Goal: Entertainment & Leisure: Consume media (video, audio)

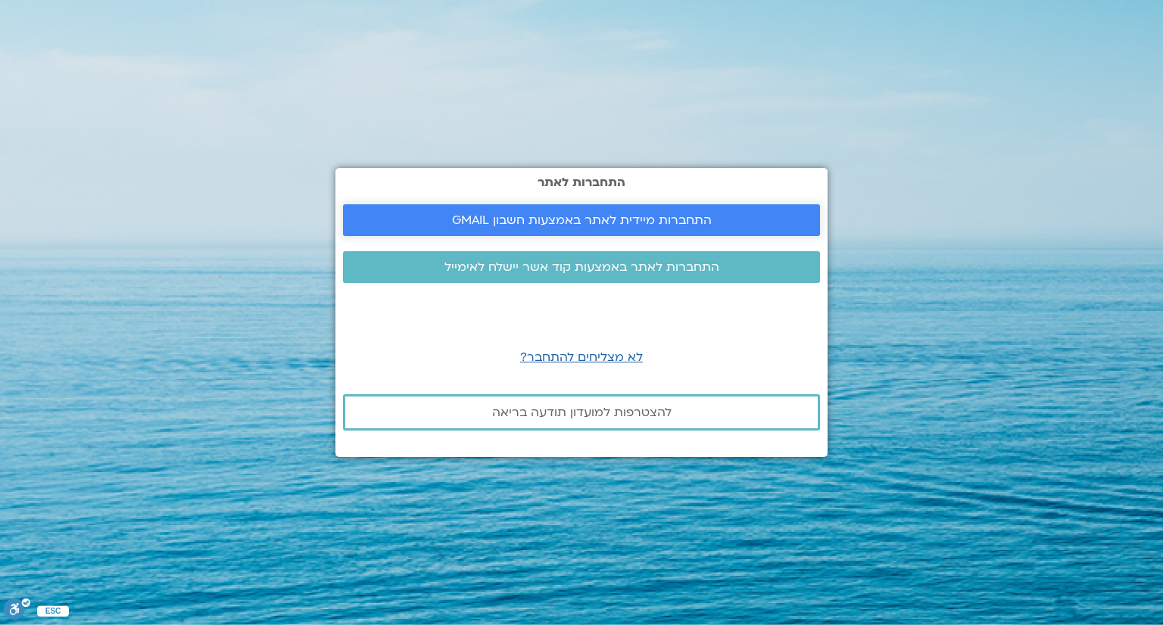
click at [654, 219] on span "התחברות מיידית לאתר באמצעות חשבון GMAIL" at bounding box center [582, 220] width 260 height 14
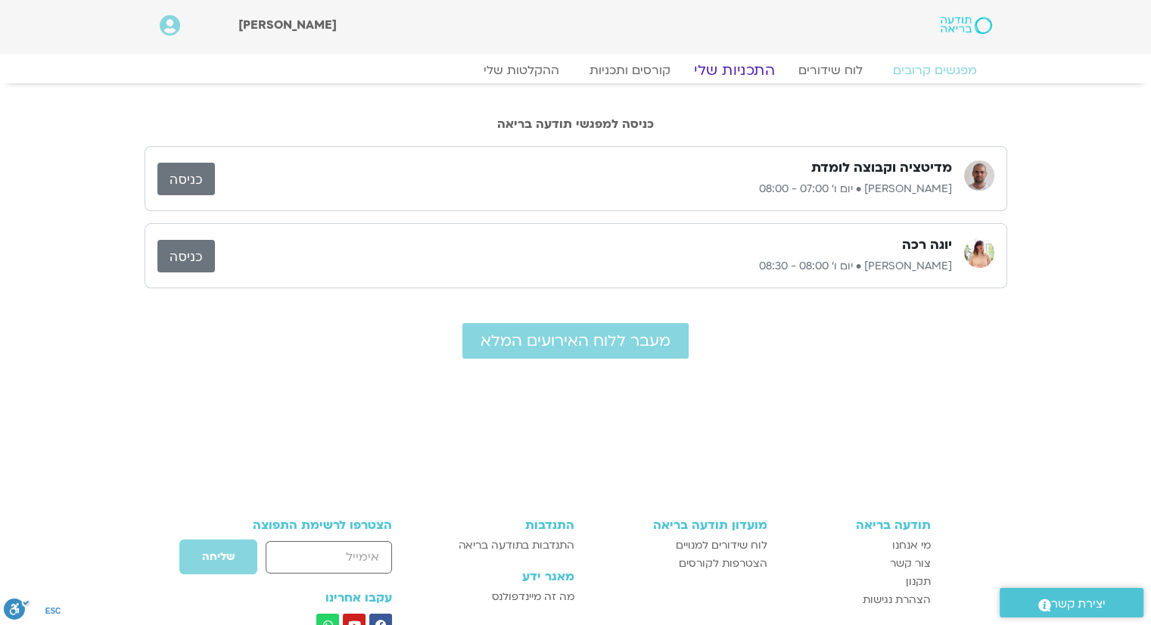
click at [748, 69] on link "התכניות שלי" at bounding box center [734, 70] width 117 height 18
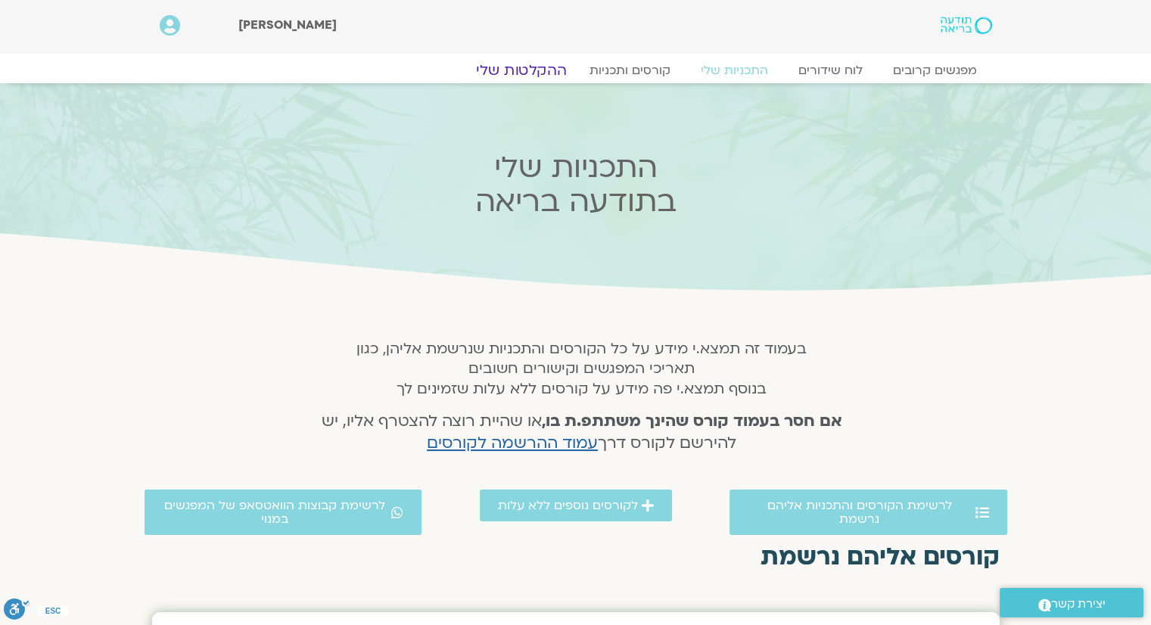
click at [531, 71] on link "ההקלטות שלי" at bounding box center [521, 70] width 127 height 18
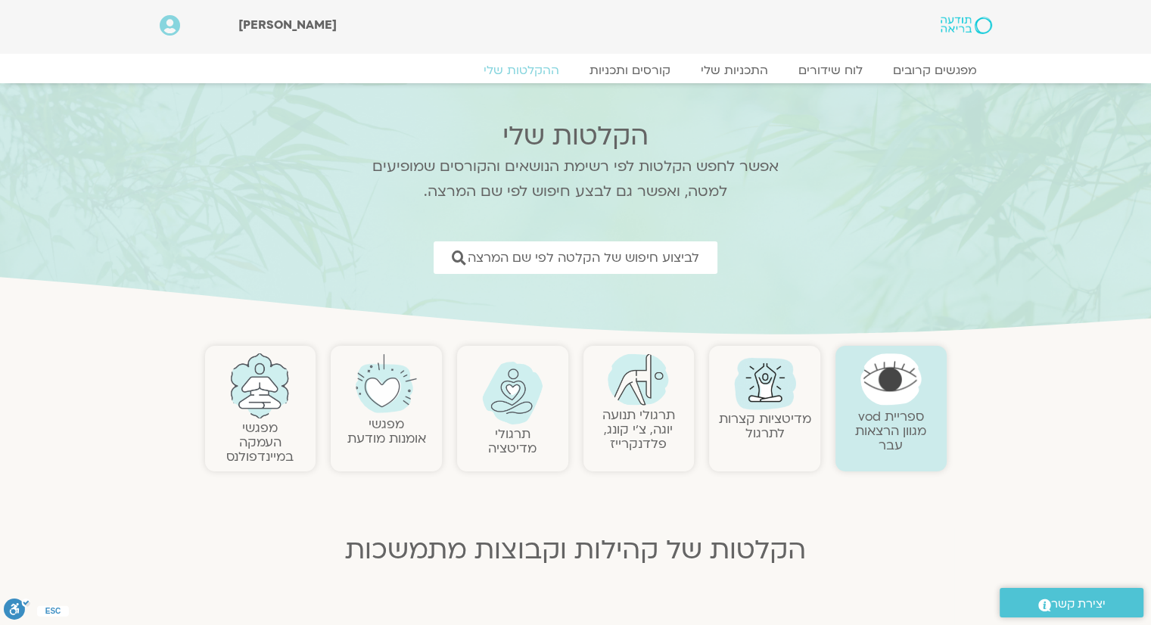
click at [639, 402] on img at bounding box center [638, 379] width 61 height 52
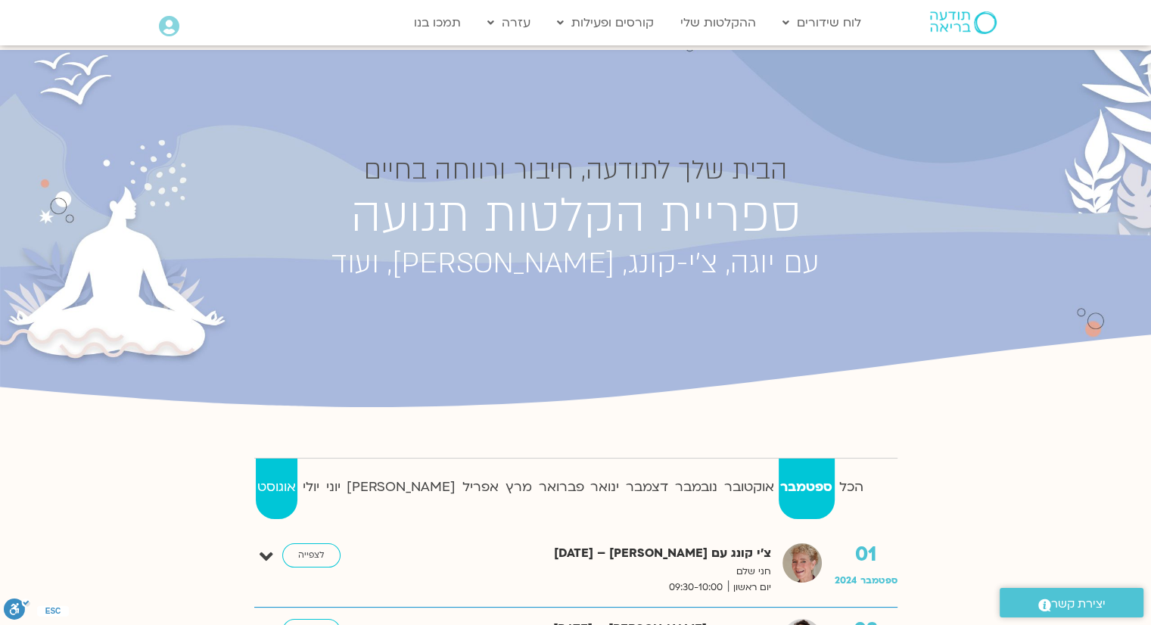
click at [272, 489] on strong "אוגוסט" at bounding box center [277, 487] width 42 height 23
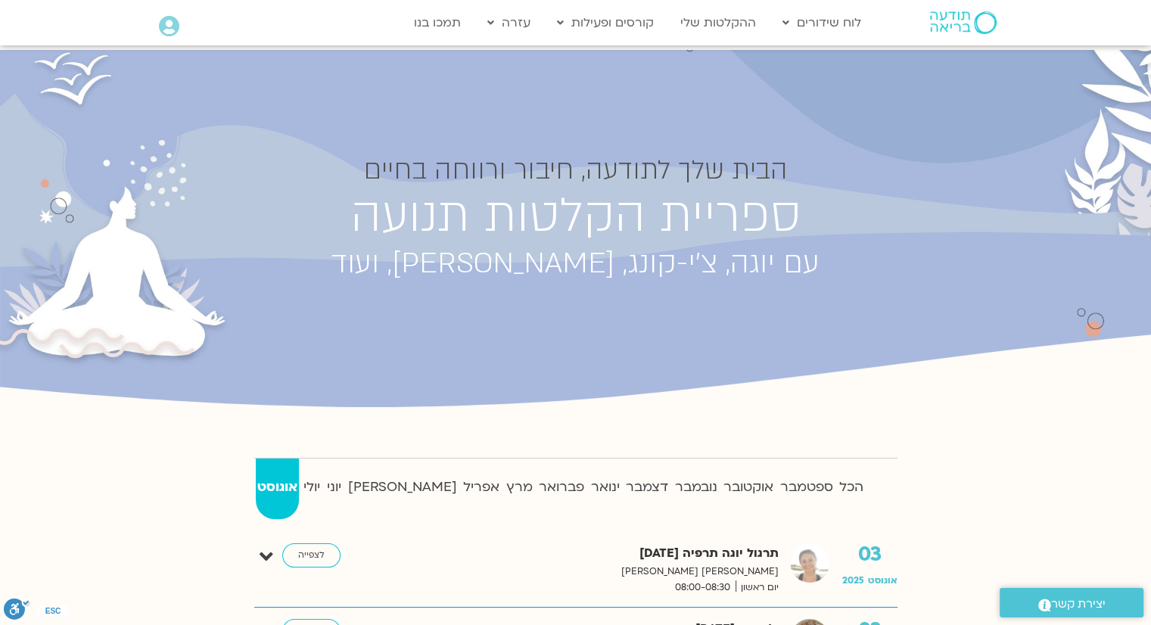
scroll to position [227, 0]
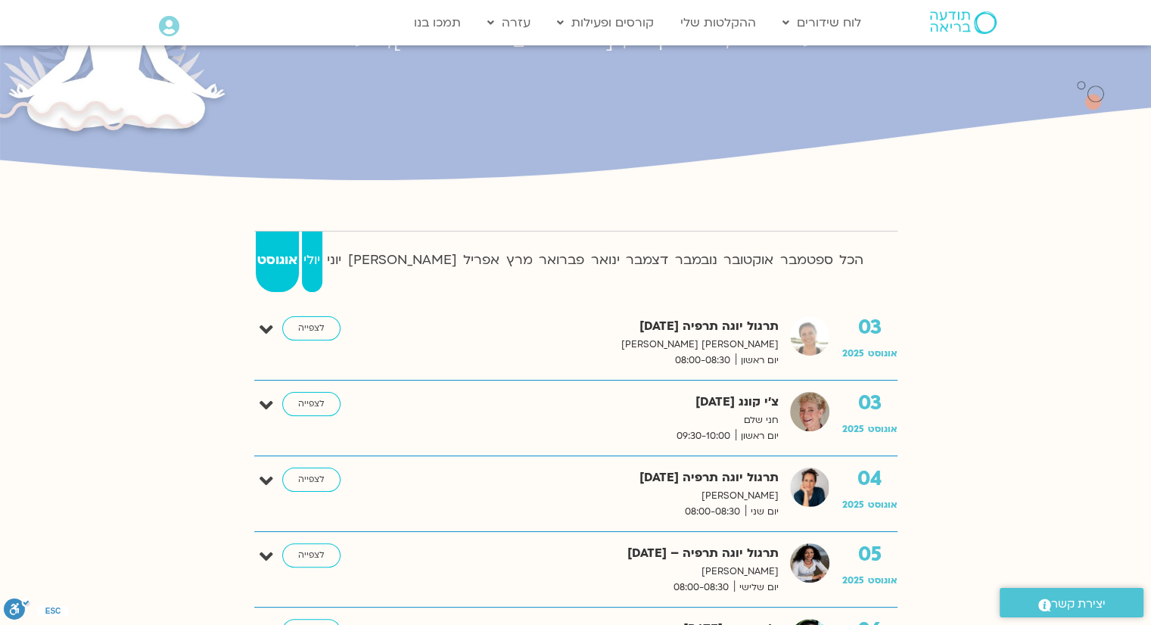
click at [322, 263] on strong "יולי" at bounding box center [312, 260] width 20 height 23
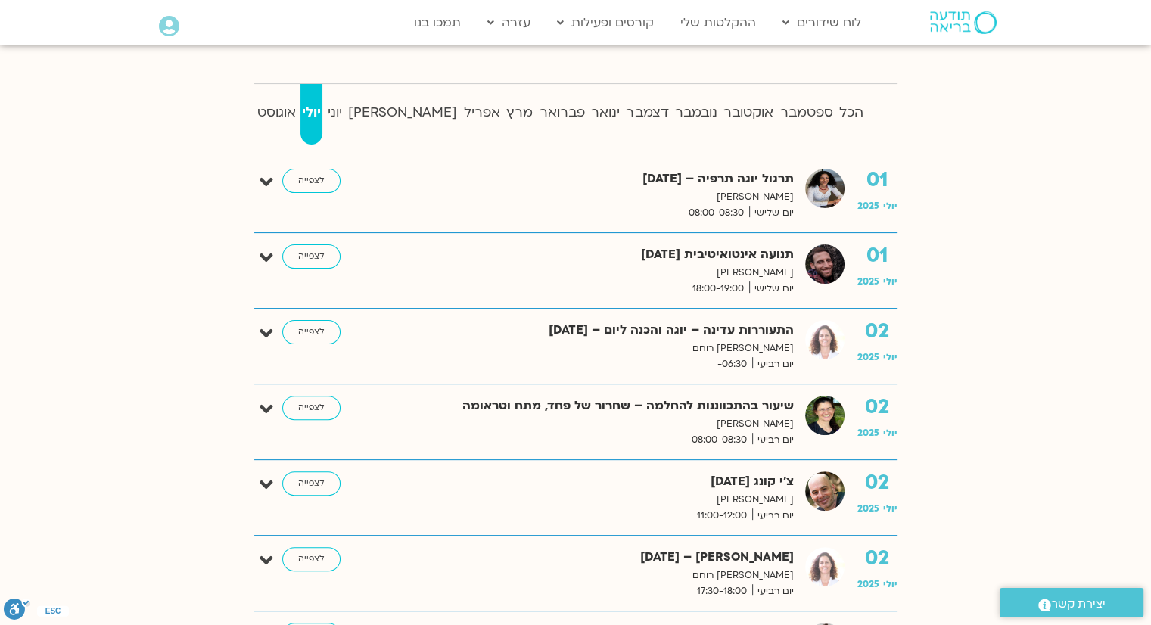
scroll to position [378, 0]
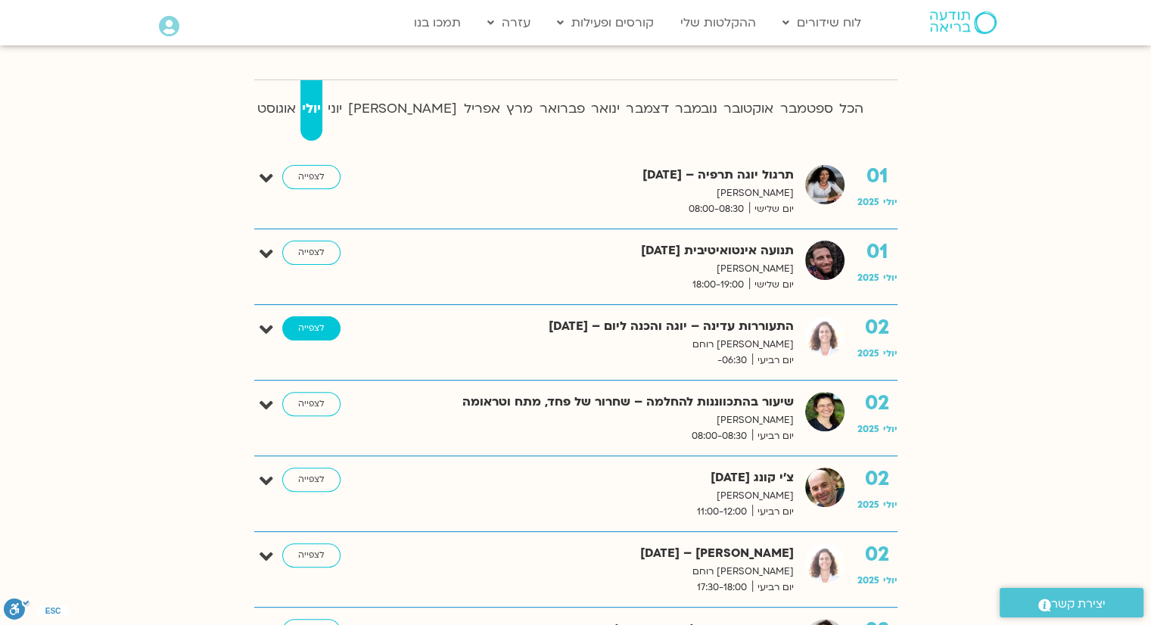
click at [306, 328] on link "לצפייה" at bounding box center [311, 328] width 58 height 24
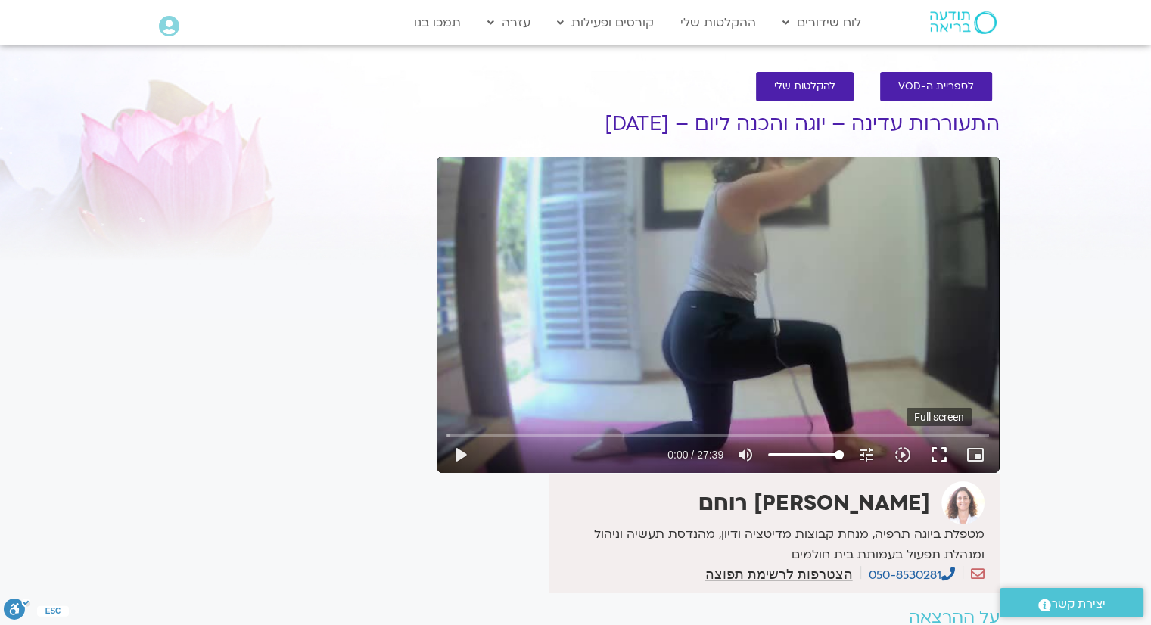
click at [943, 456] on button "fullscreen" at bounding box center [939, 455] width 36 height 36
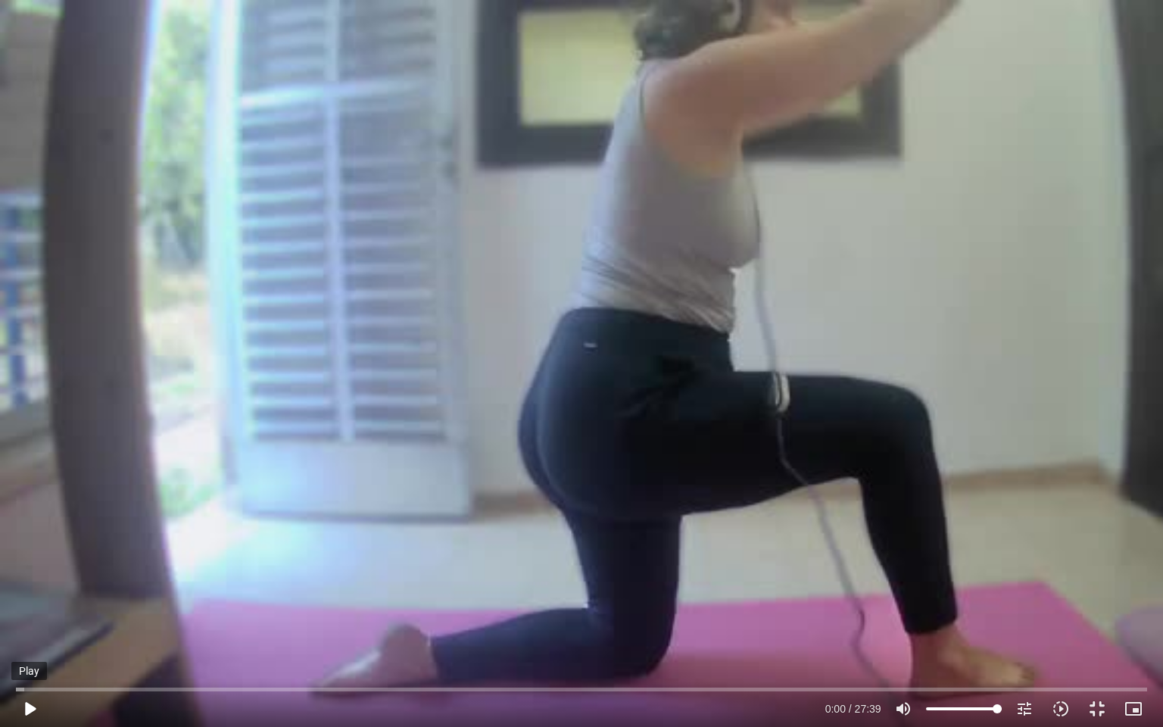
click at [29, 624] on button "play_arrow" at bounding box center [29, 708] width 36 height 36
click at [538, 327] on div "Skip Ad 14:27 pause 0:01 / 27:39 volume_up Mute tune Resolution Auto 360p slow_…" at bounding box center [581, 363] width 1163 height 727
type input "2.169303"
type input "33.8210227272727"
click at [952, 624] on input "Volume" at bounding box center [964, 708] width 76 height 9
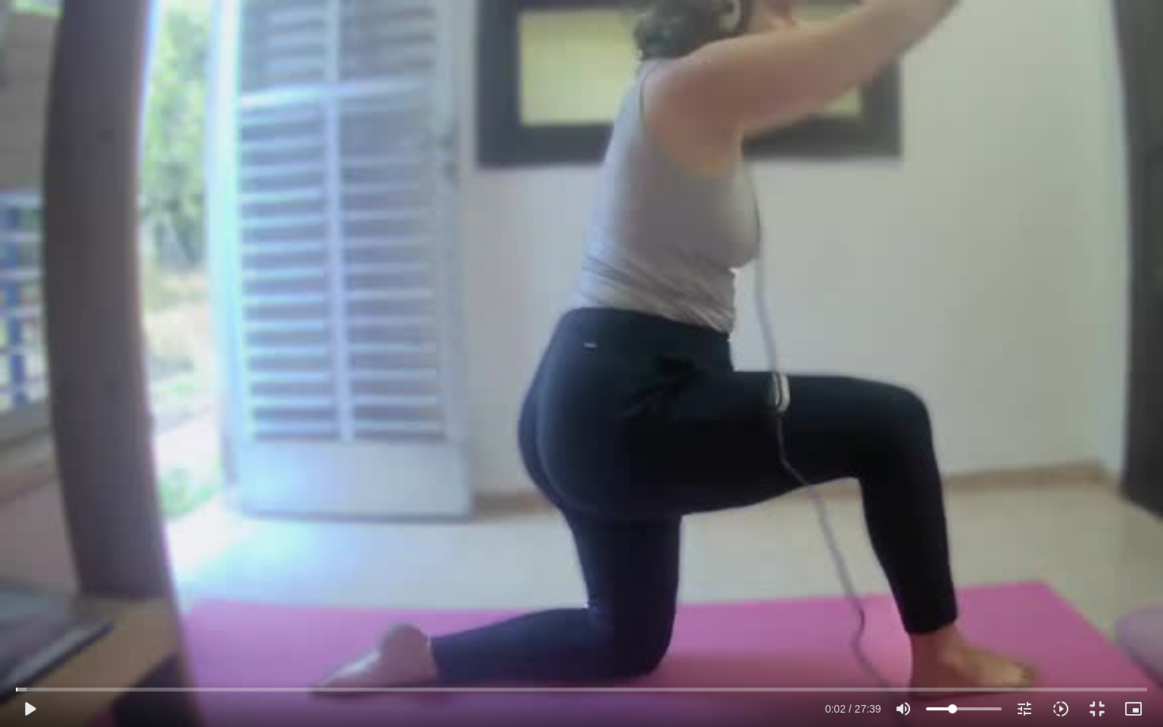
click at [671, 428] on div "Skip Ad 22:22 play_arrow 0:02 / 27:39 volume_up Mute tune Resolution Auto 360p …" at bounding box center [581, 363] width 1163 height 727
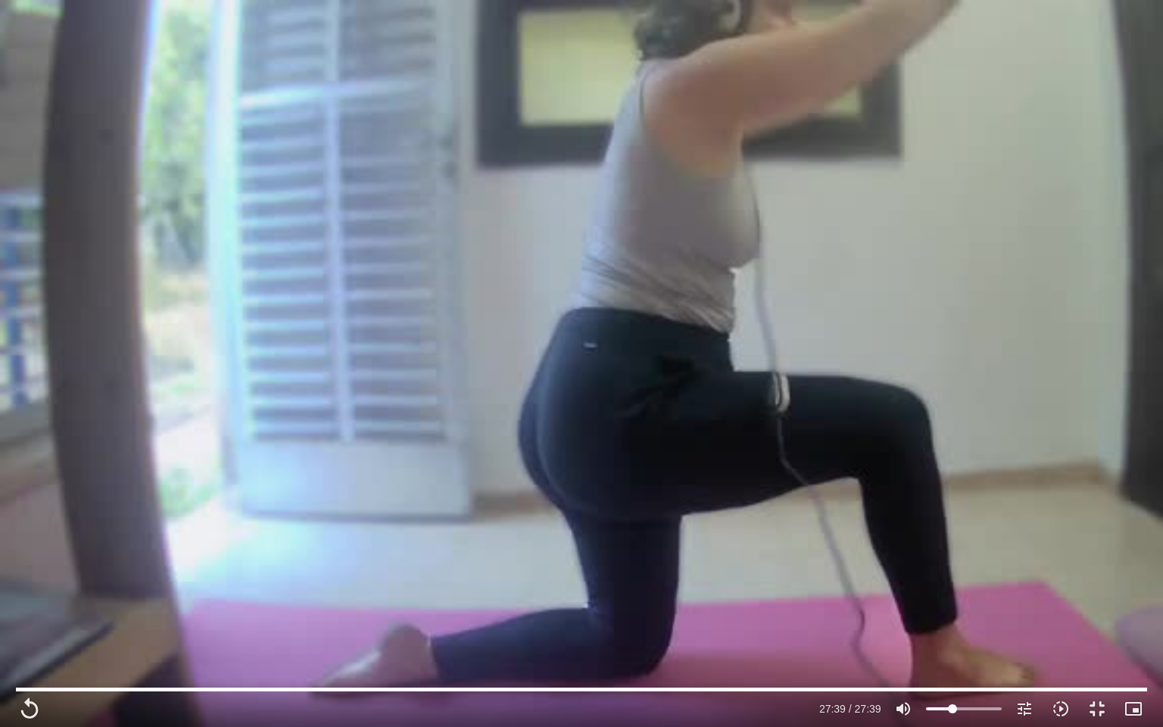
type input "1659.96"
